Goal: Task Accomplishment & Management: Use online tool/utility

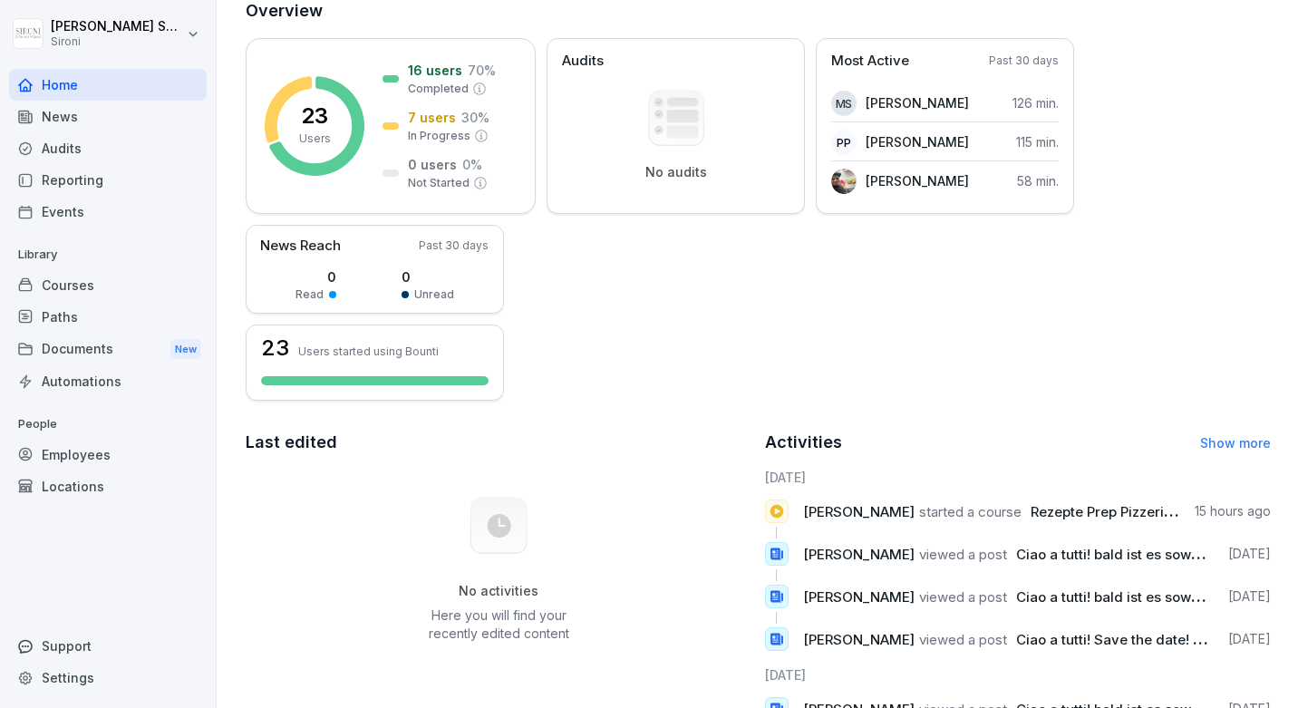
scroll to position [122, 0]
click at [73, 458] on div "Employees" at bounding box center [108, 455] width 198 height 32
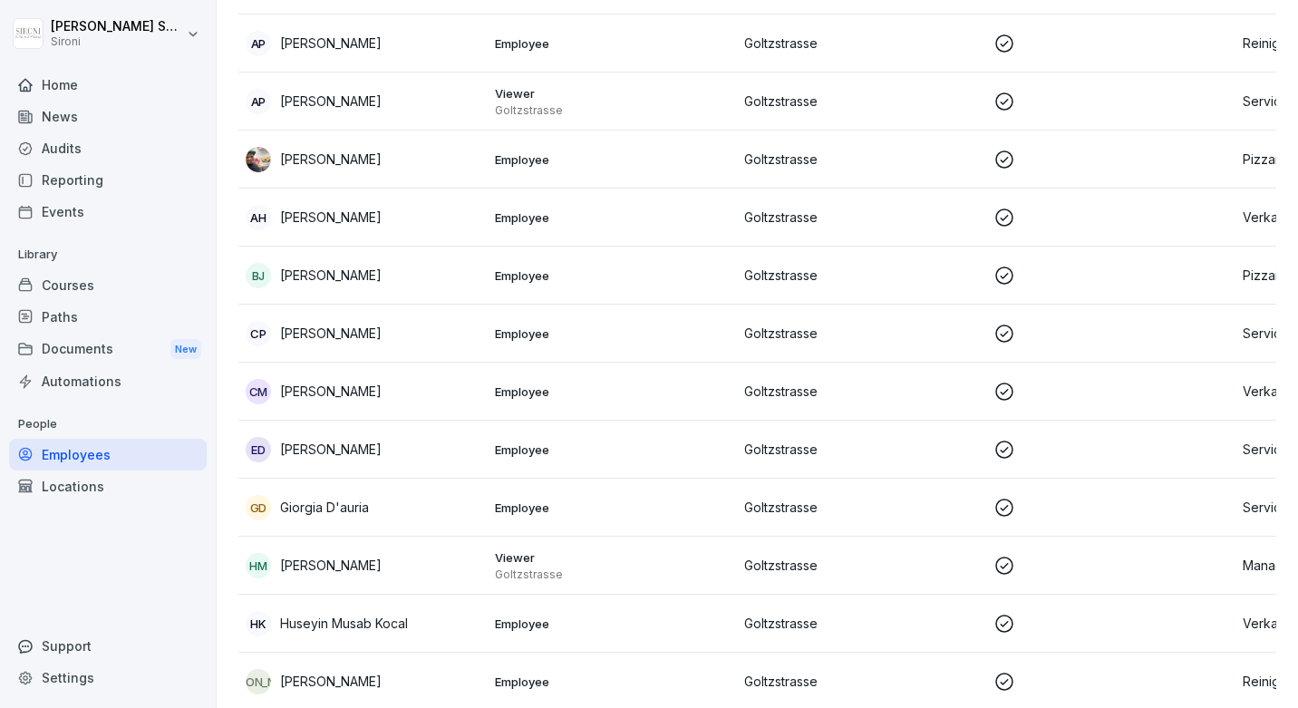
scroll to position [245, 0]
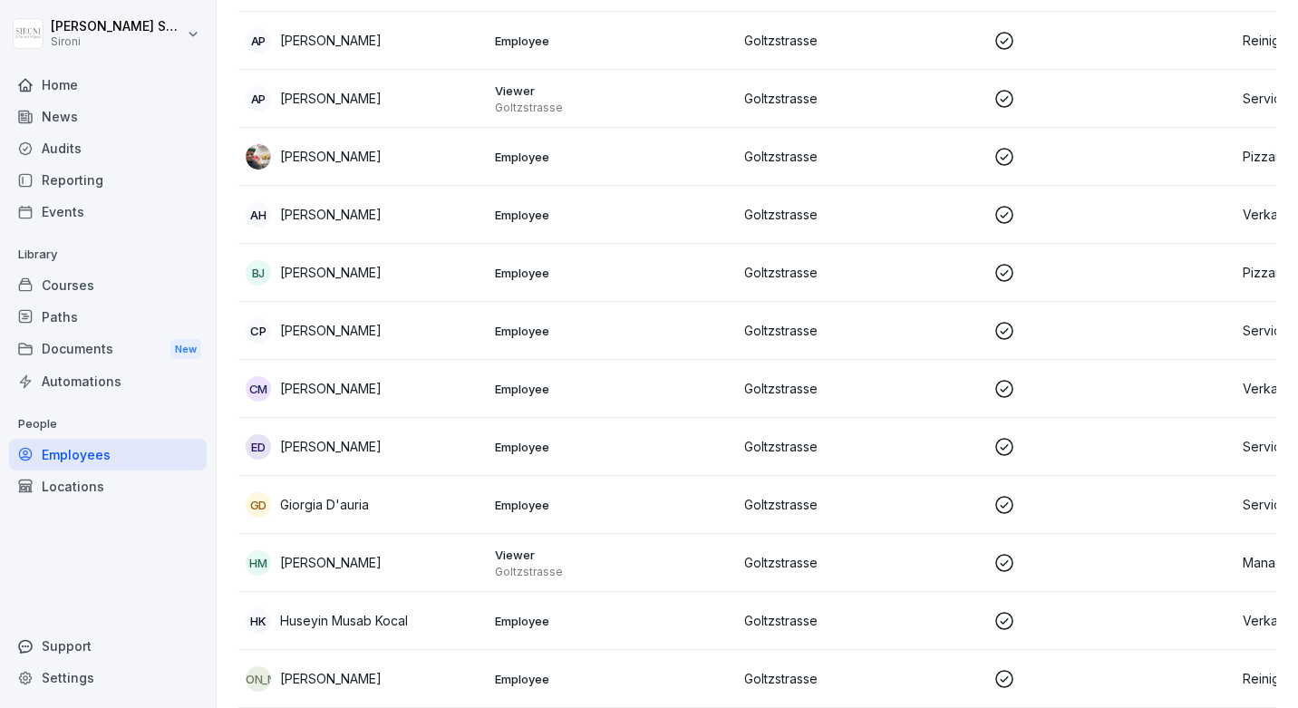
click at [329, 440] on p "[PERSON_NAME]" at bounding box center [330, 446] width 101 height 19
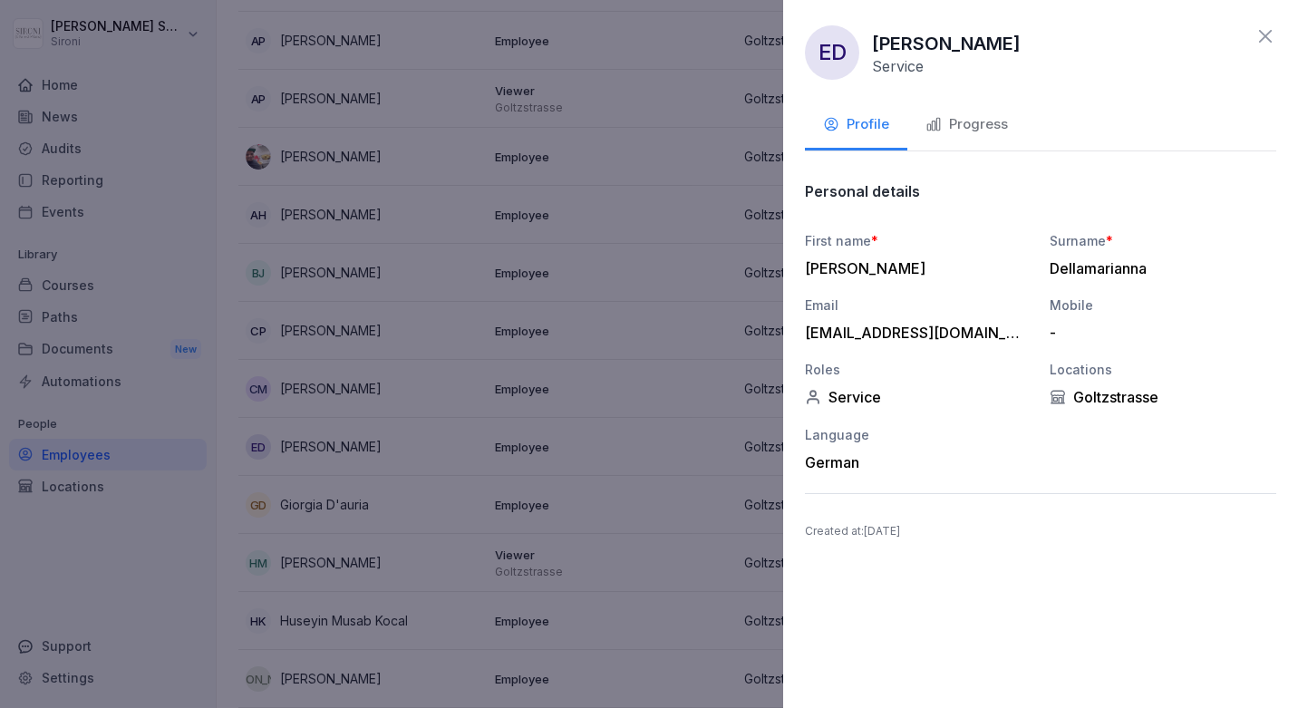
click at [972, 107] on button "Progress" at bounding box center [966, 125] width 119 height 49
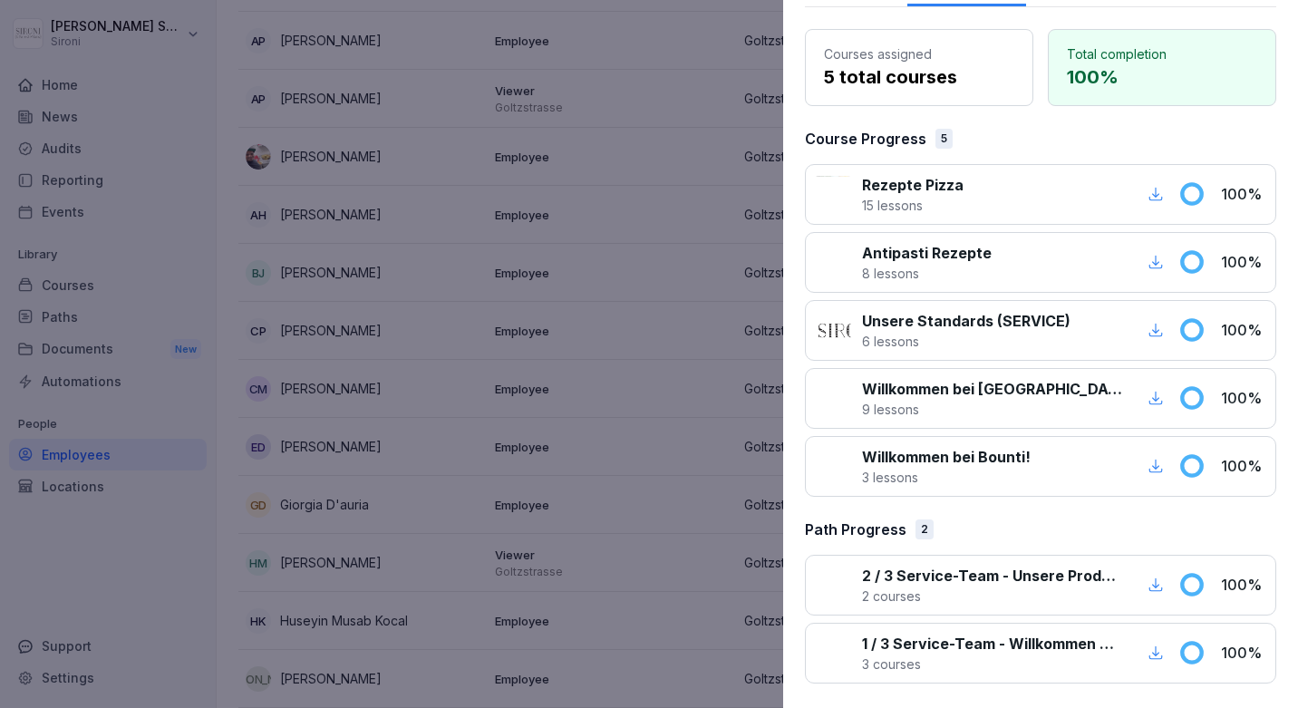
scroll to position [0, 0]
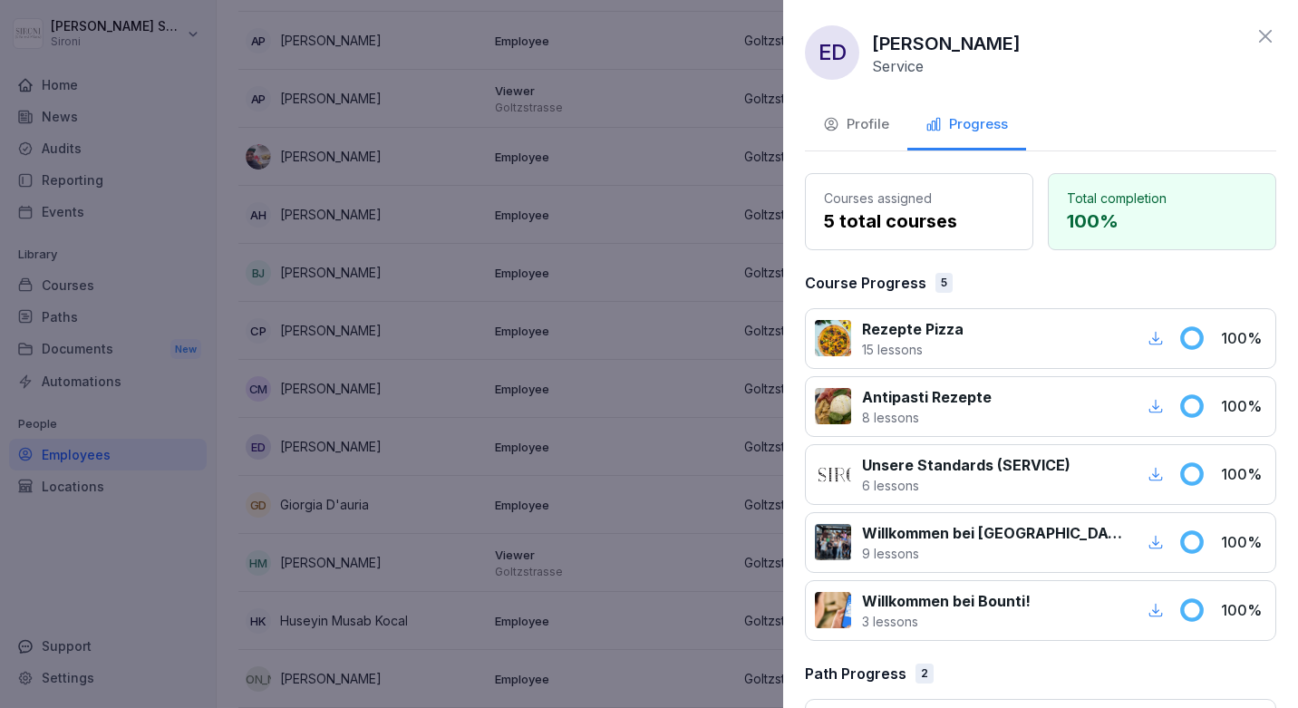
click at [1267, 27] on icon at bounding box center [1265, 36] width 22 height 22
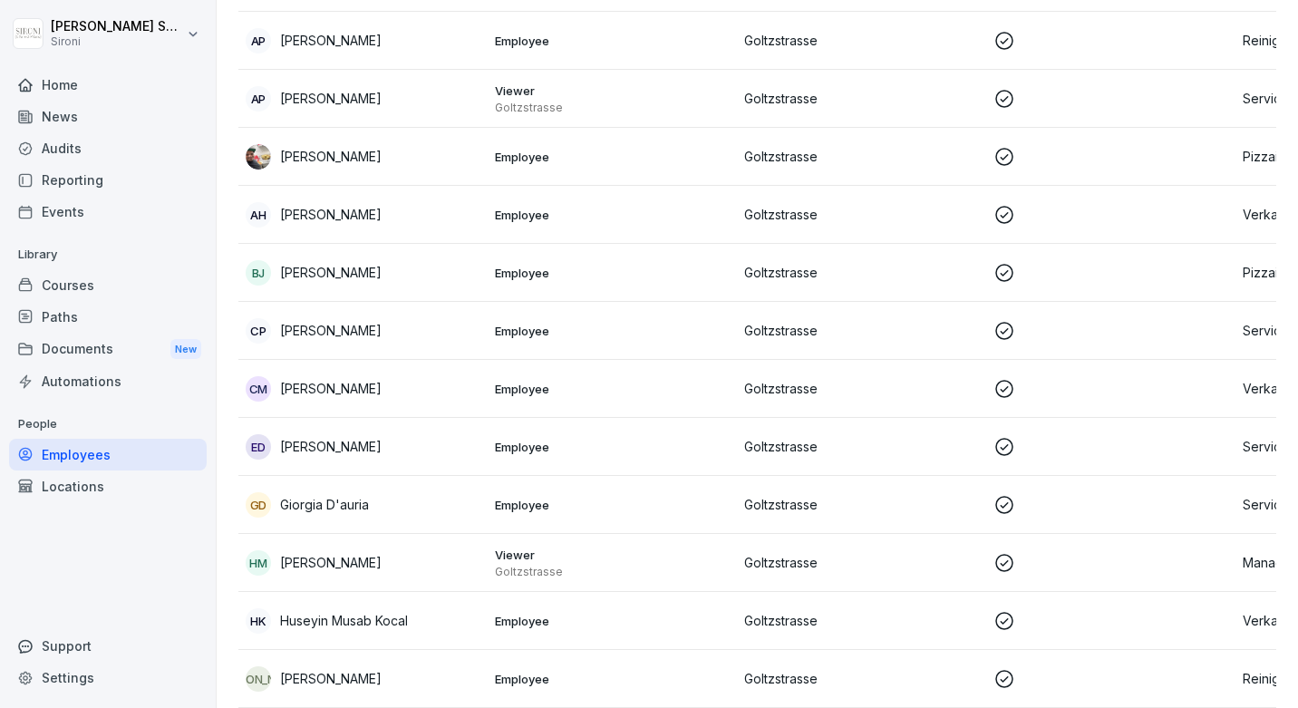
click at [306, 503] on p "Giorgia D'auria" at bounding box center [324, 504] width 89 height 19
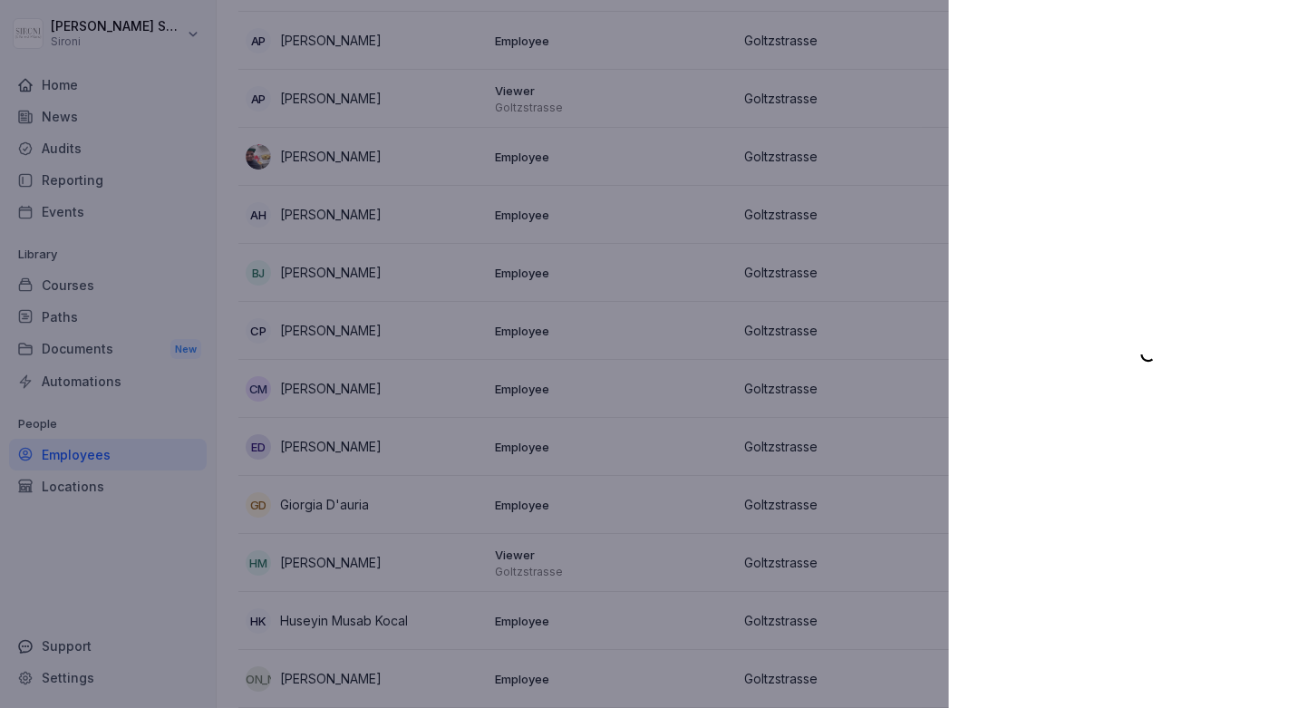
click at [306, 503] on div at bounding box center [649, 354] width 1298 height 708
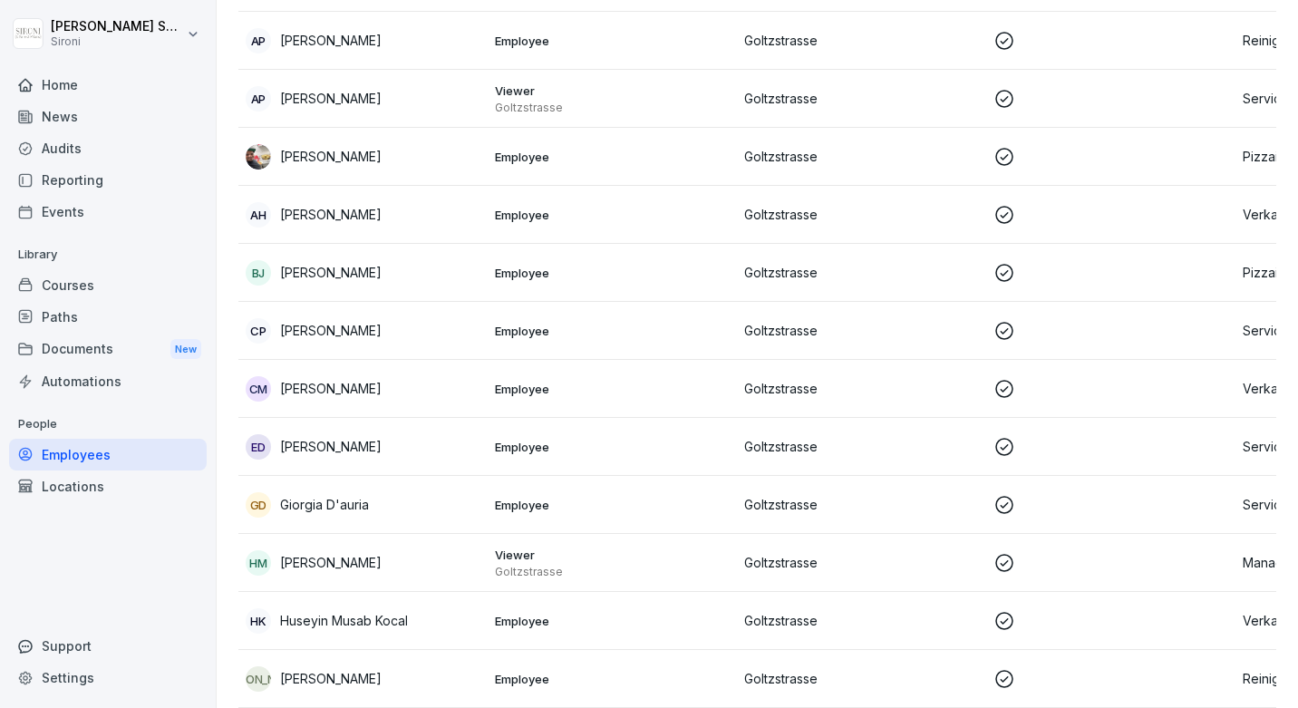
click at [306, 503] on p "Giorgia D'auria" at bounding box center [324, 504] width 89 height 19
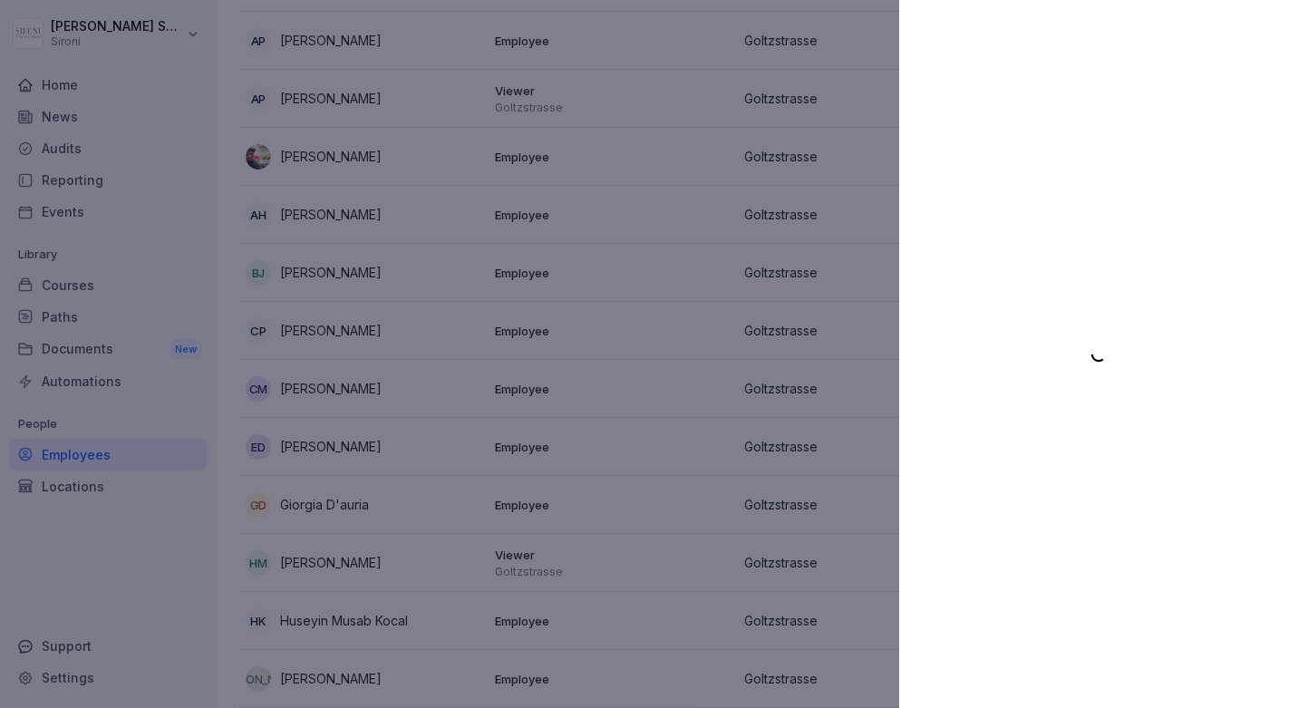
click at [629, 284] on div at bounding box center [649, 354] width 1298 height 708
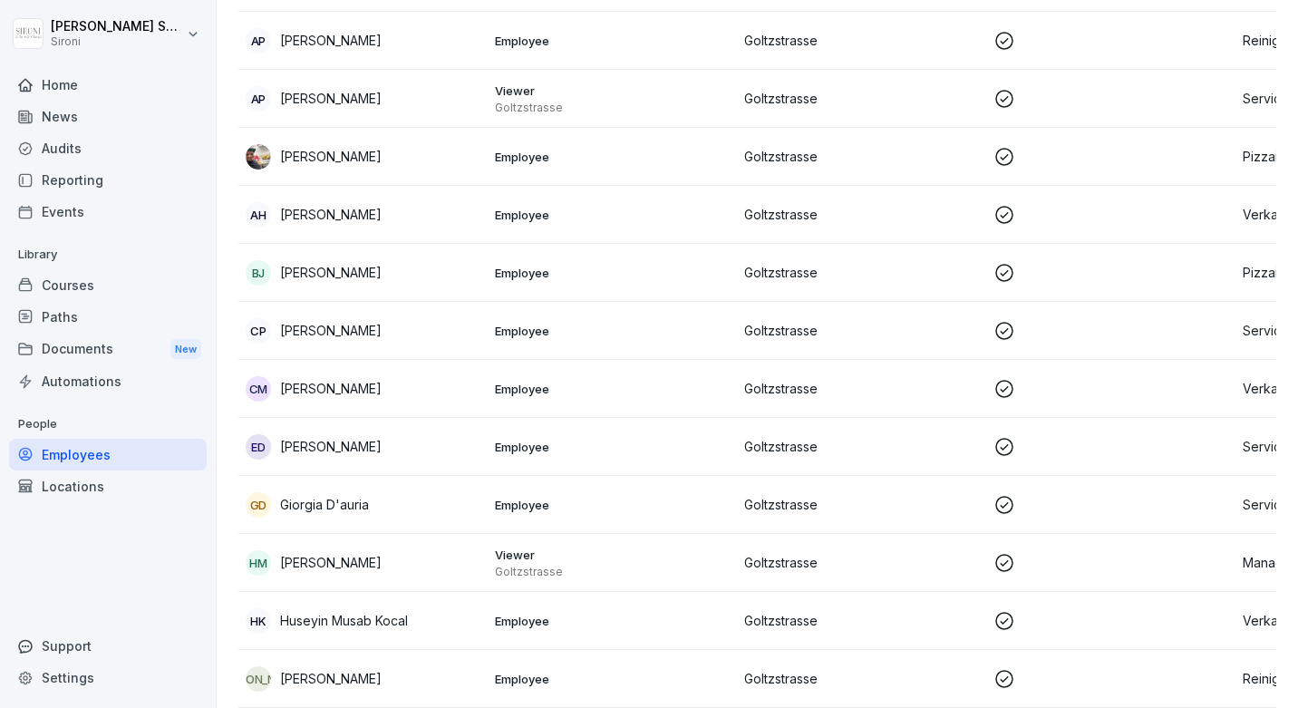
scroll to position [194, 0]
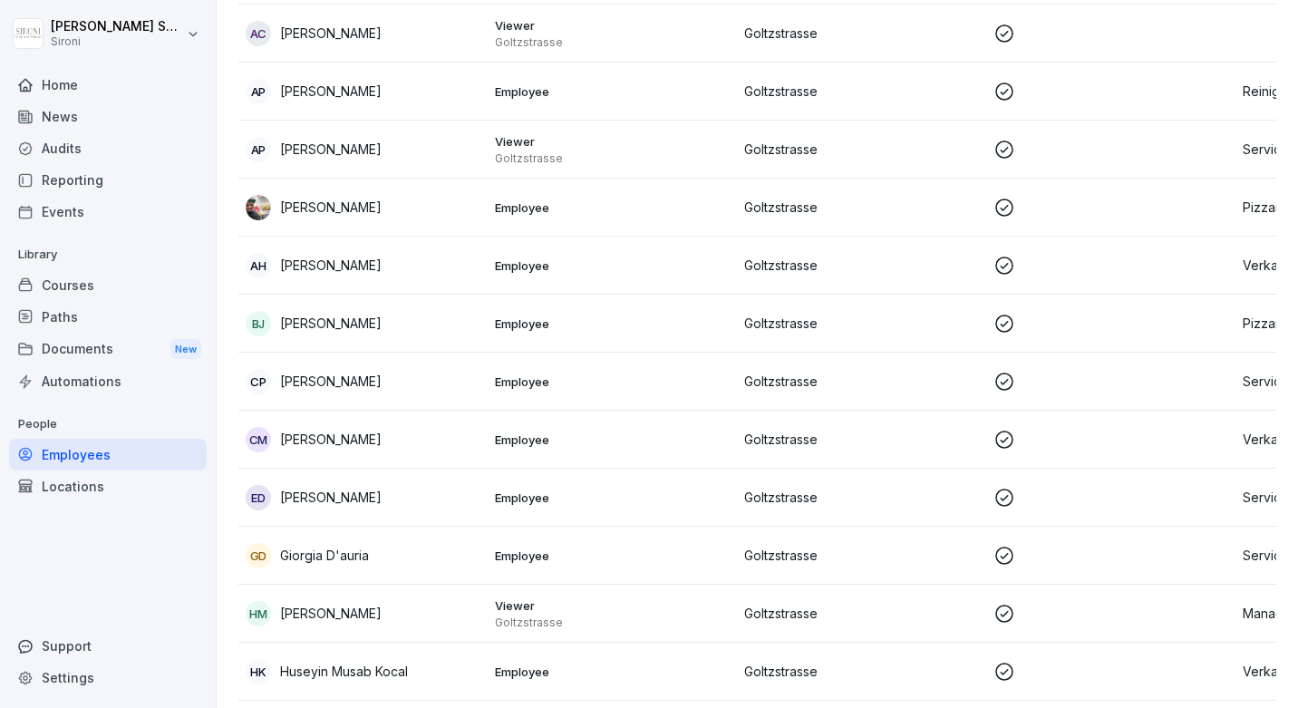
click at [312, 208] on p "Arafat Rahman" at bounding box center [330, 207] width 101 height 19
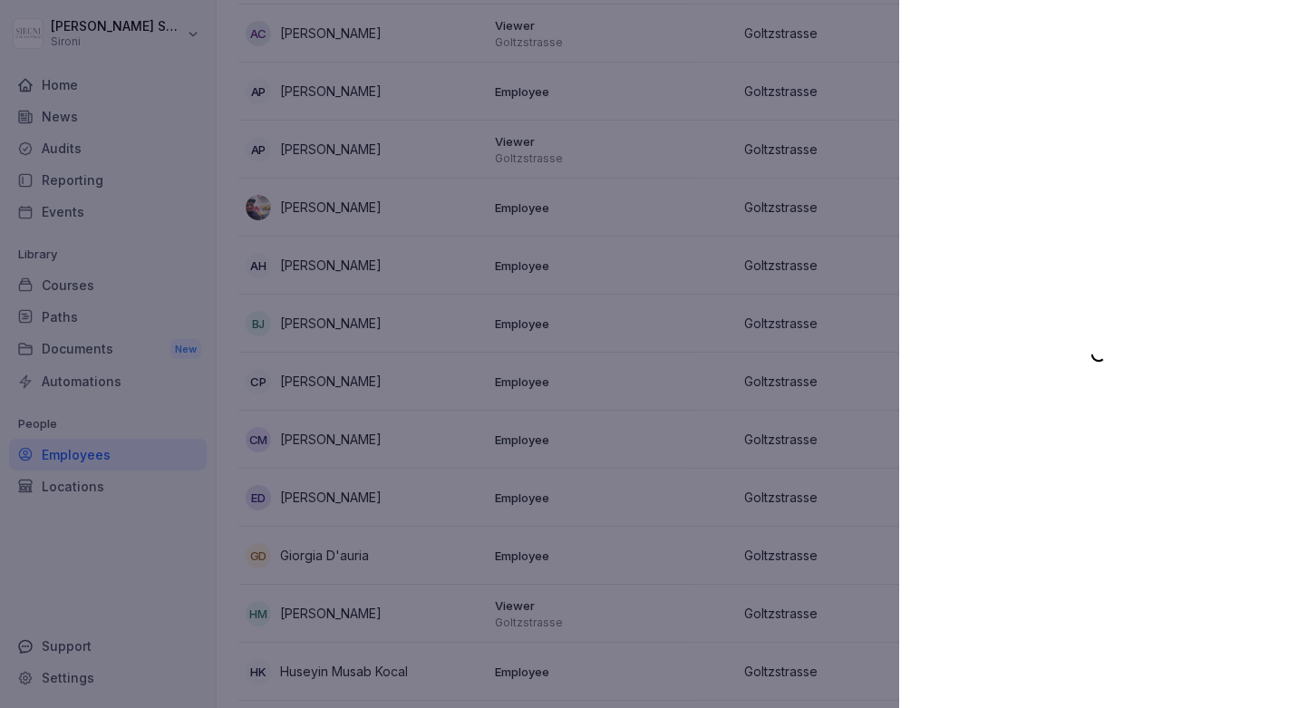
click at [526, 225] on div at bounding box center [649, 354] width 1298 height 708
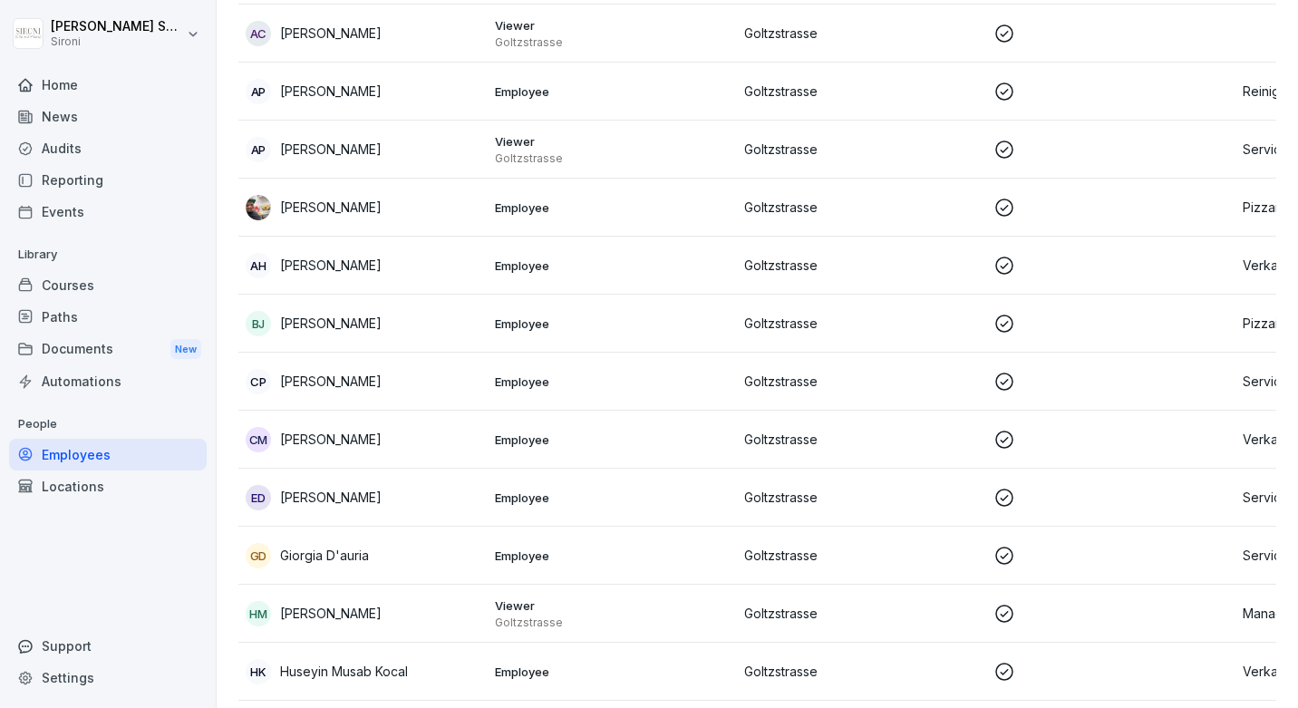
scroll to position [0, 0]
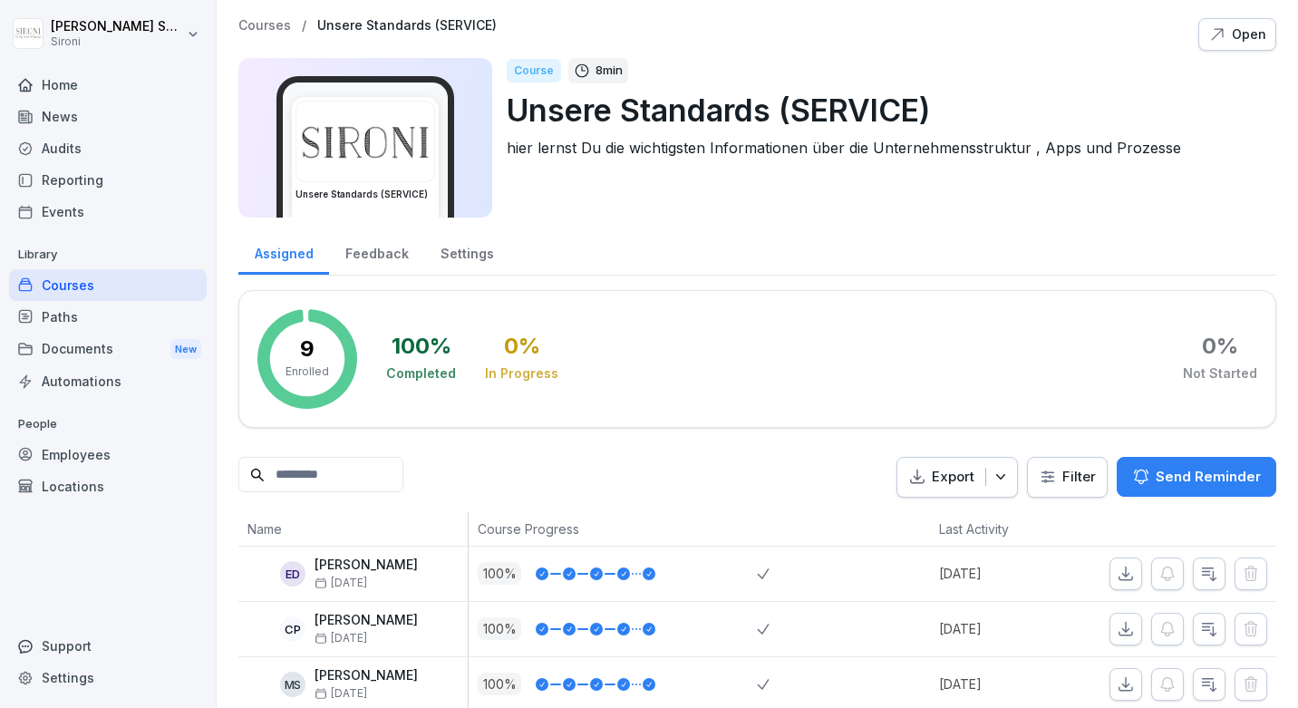
click at [1249, 16] on div "Courses / Unsere Standards (SERVICE) Open Unsere Standards (SERVICE) Course 8 m…" at bounding box center [757, 531] width 1081 height 1062
click at [1228, 39] on div "Open" at bounding box center [1237, 34] width 58 height 20
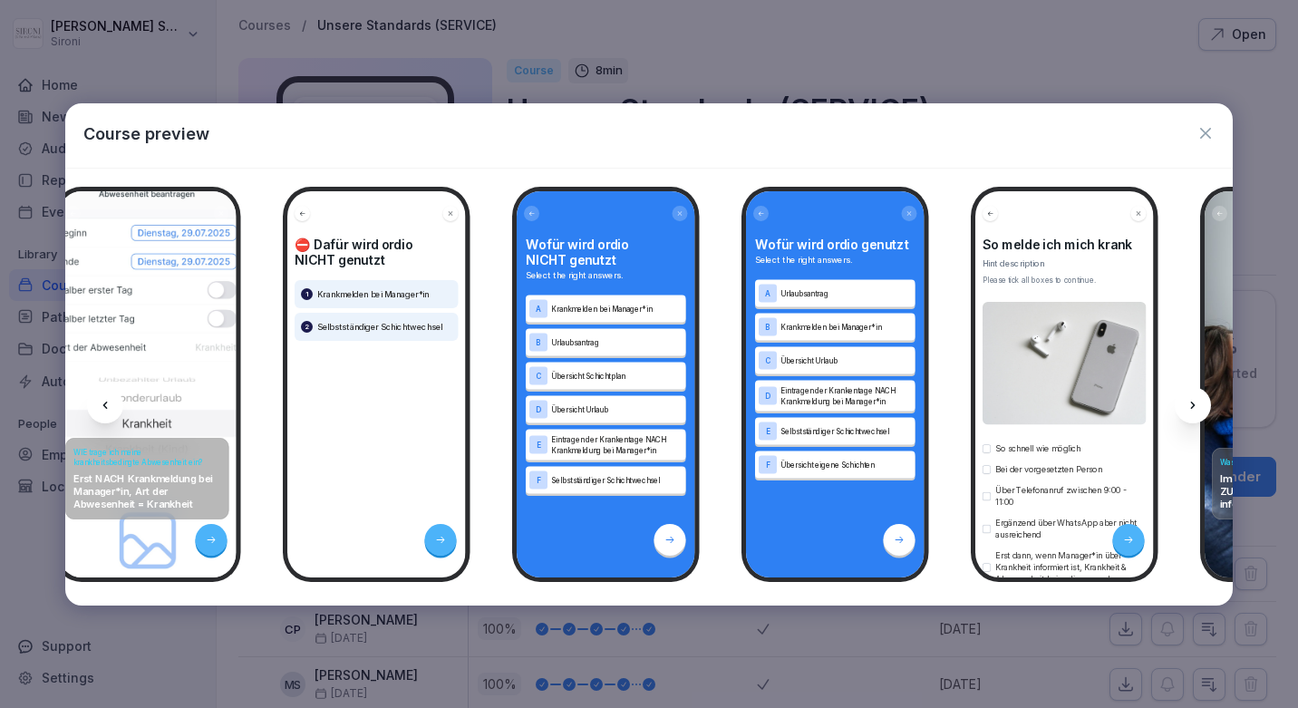
scroll to position [0, 3791]
